Goal: Transaction & Acquisition: Purchase product/service

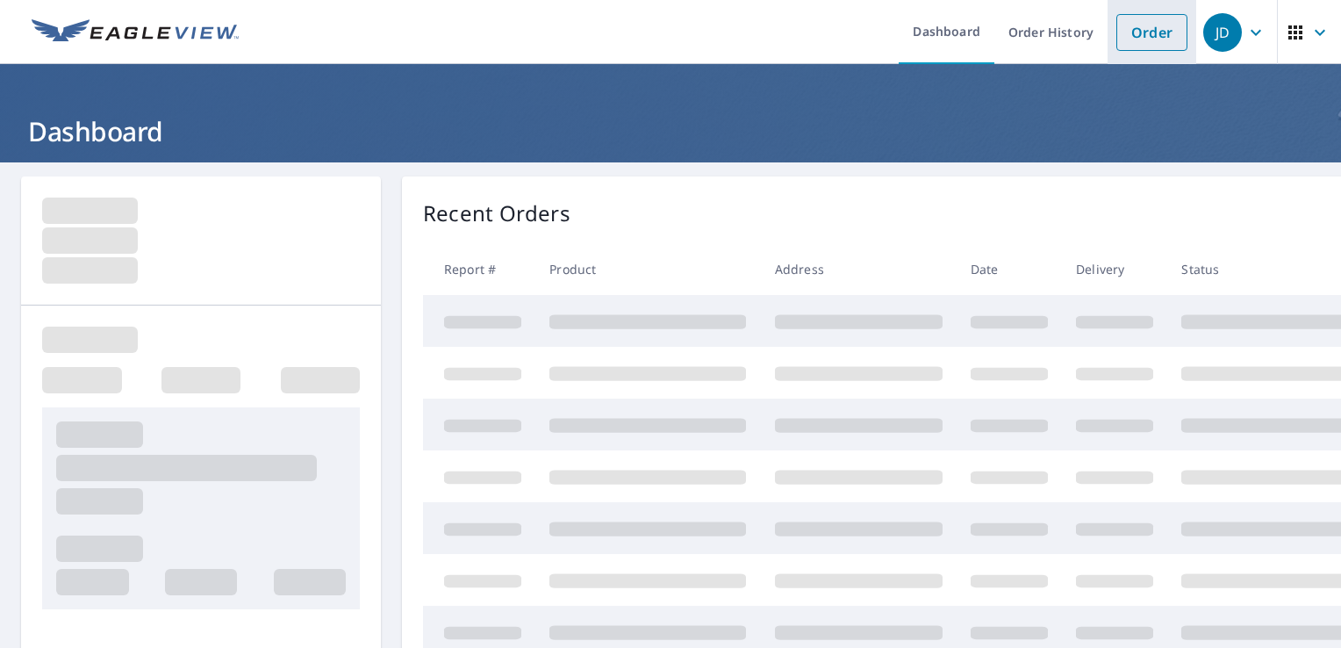
click at [1140, 31] on link "Order" at bounding box center [1152, 32] width 71 height 37
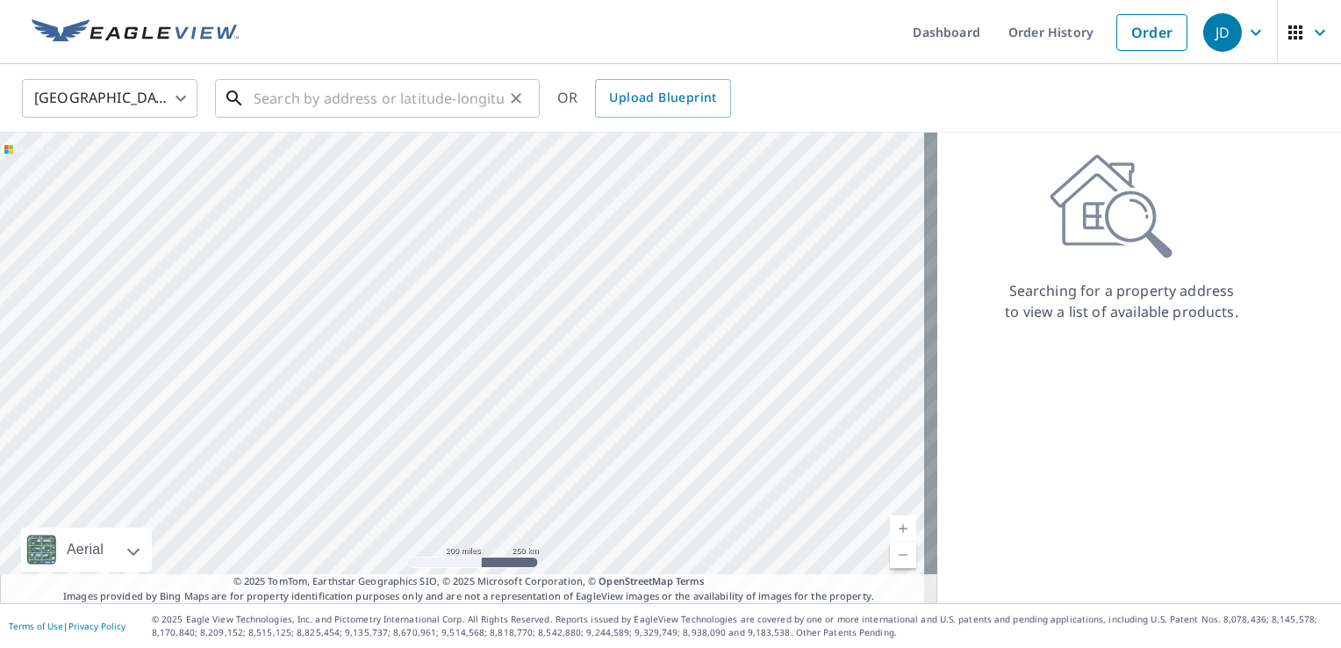
click at [442, 107] on input "text" at bounding box center [379, 98] width 250 height 49
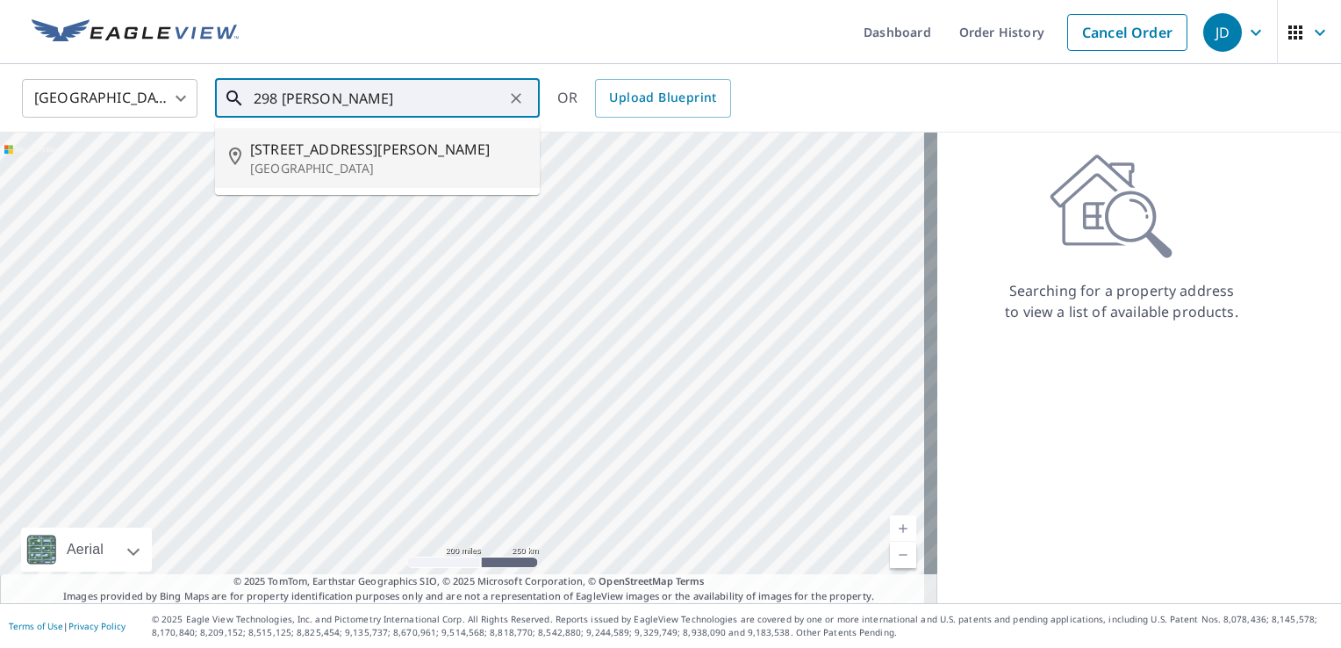
click at [356, 153] on span "[STREET_ADDRESS][PERSON_NAME]" at bounding box center [388, 149] width 276 height 21
type input "[STREET_ADDRESS][PERSON_NAME]"
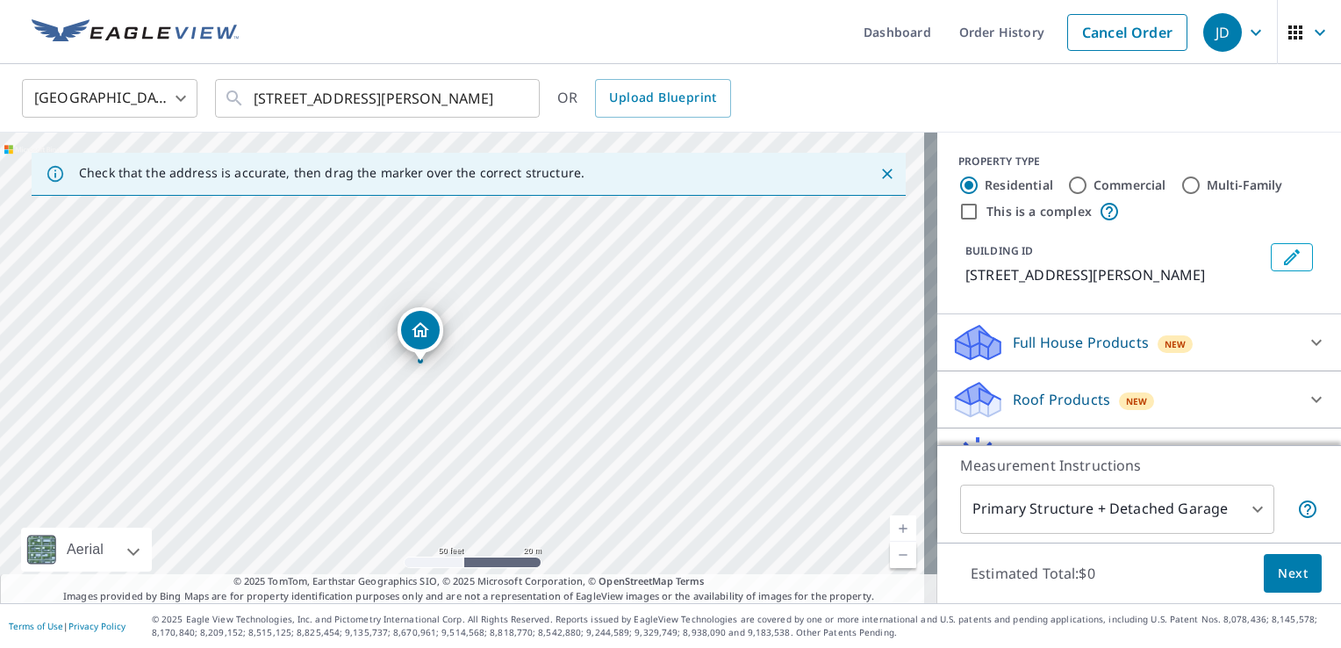
drag, startPoint x: 469, startPoint y: 378, endPoint x: 585, endPoint y: 342, distance: 121.1
click at [583, 343] on div "[STREET_ADDRESS][PERSON_NAME]" at bounding box center [469, 368] width 938 height 471
drag, startPoint x: 437, startPoint y: 359, endPoint x: 514, endPoint y: 318, distance: 87.6
click at [514, 318] on div "[STREET_ADDRESS][PERSON_NAME]" at bounding box center [469, 368] width 938 height 471
click at [1306, 395] on icon at bounding box center [1316, 399] width 21 height 21
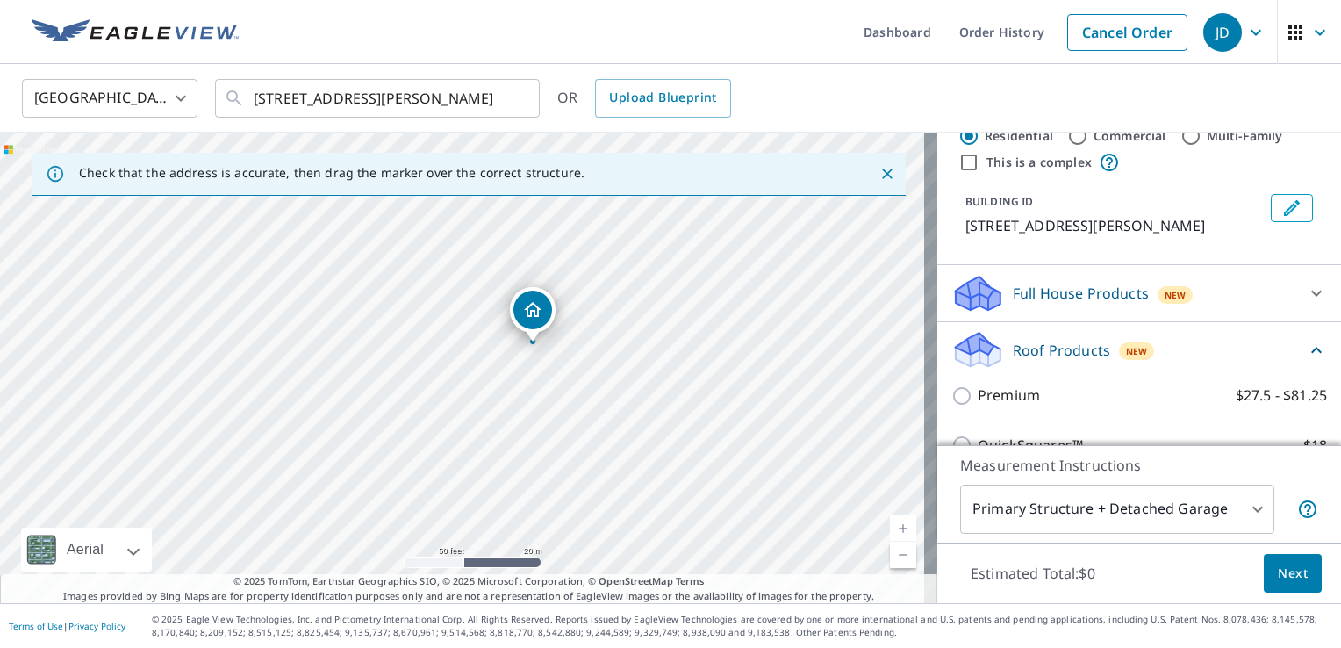
scroll to position [88, 0]
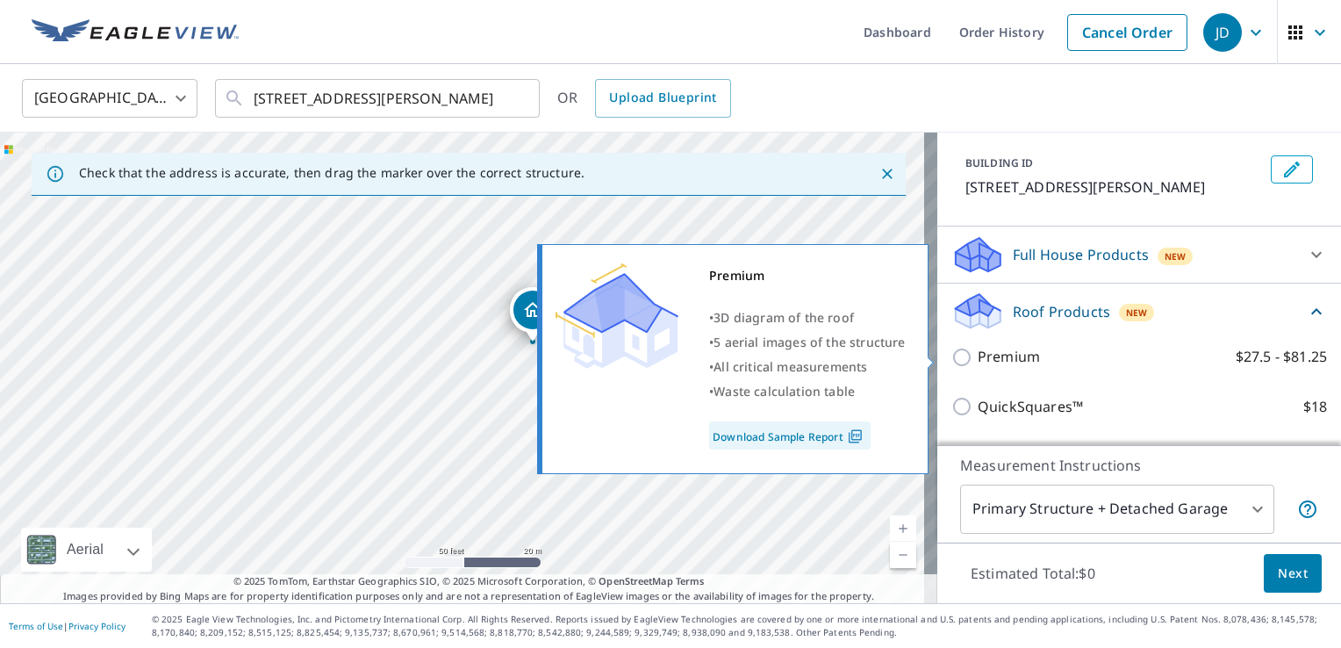
click at [952, 353] on input "Premium $27.5 - $81.25" at bounding box center [965, 357] width 26 height 21
checkbox input "true"
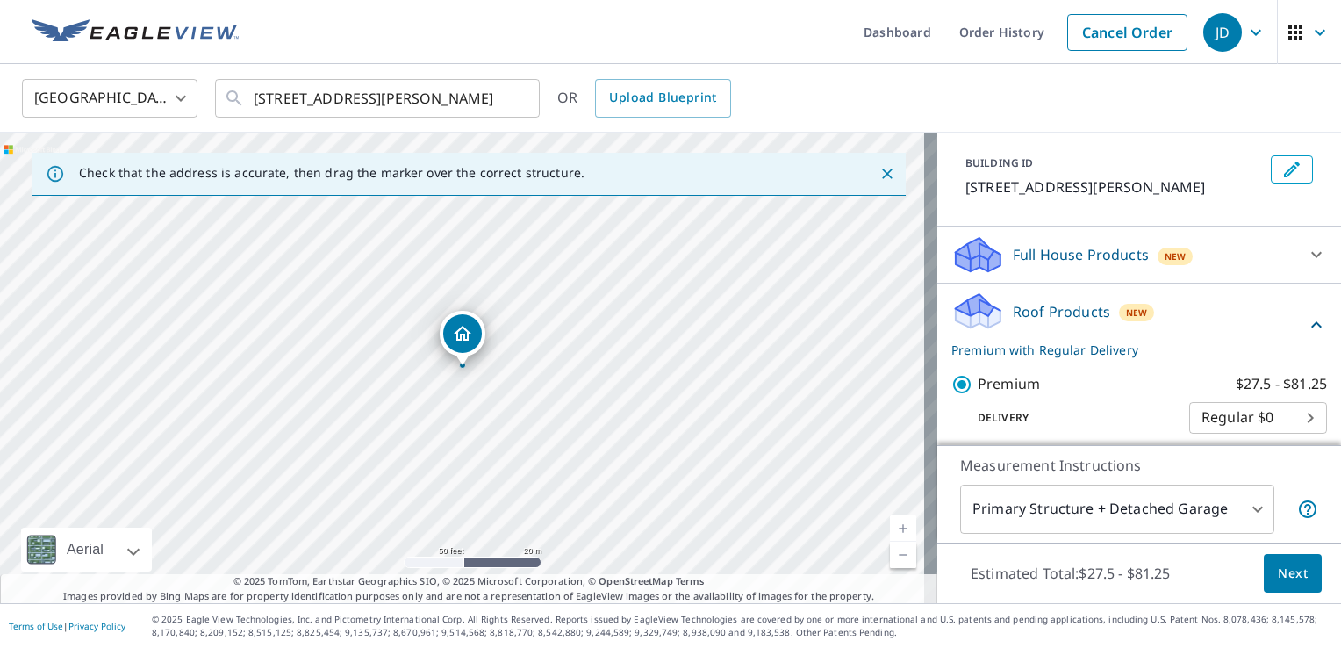
click at [1264, 569] on button "Next" at bounding box center [1293, 574] width 58 height 40
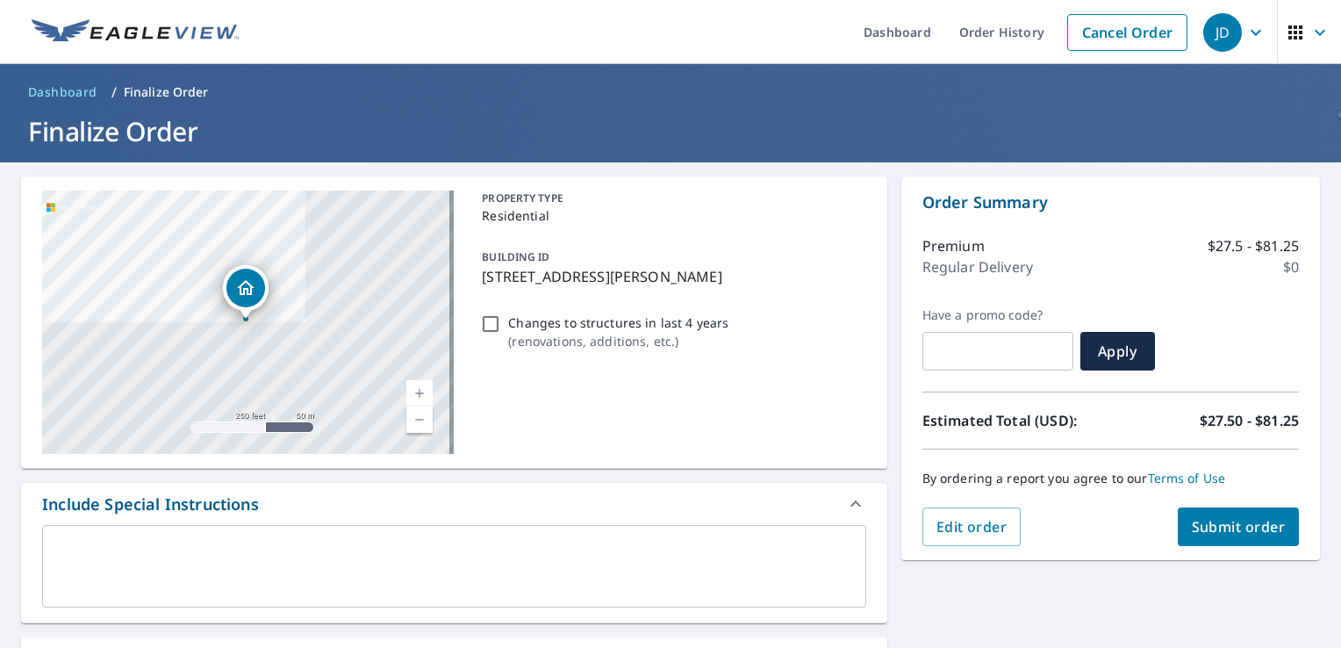
click at [1219, 529] on span "Submit order" at bounding box center [1239, 526] width 94 height 19
